Goal: Navigation & Orientation: Find specific page/section

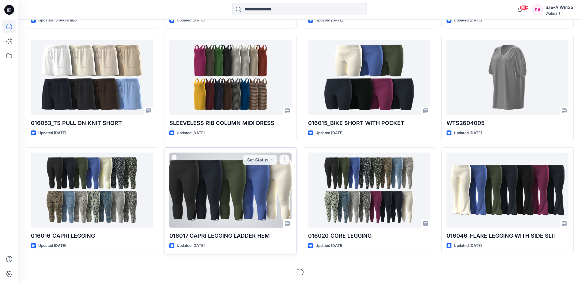
scroll to position [273, 0]
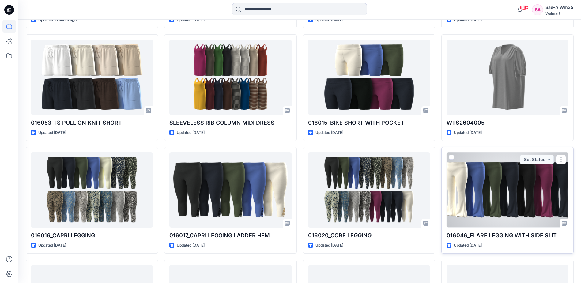
click at [504, 191] on div at bounding box center [508, 189] width 122 height 75
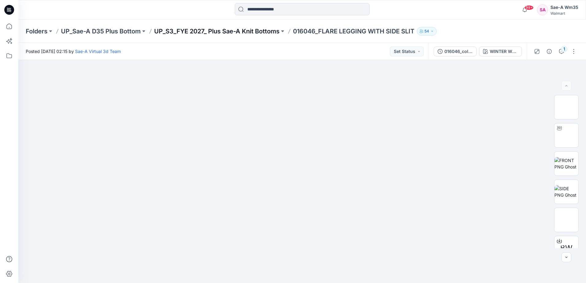
click at [204, 31] on p "UP_S3_FYE 2027_ Plus Sae-A Knit Bottoms" at bounding box center [216, 31] width 125 height 9
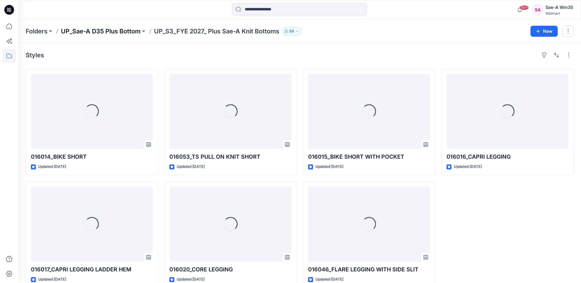
click at [114, 32] on p "UP_Sae-A D35 Plus Bottom" at bounding box center [101, 31] width 80 height 9
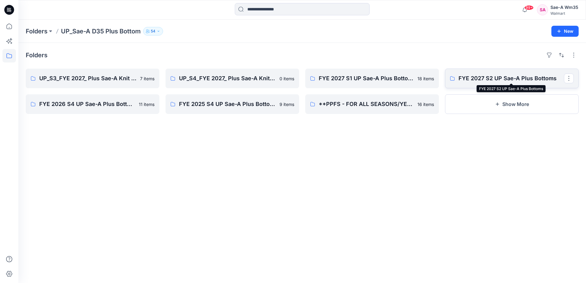
click at [485, 81] on p "FYE 2027 S2 UP Sae-A Plus Bottoms" at bounding box center [510, 78] width 105 height 9
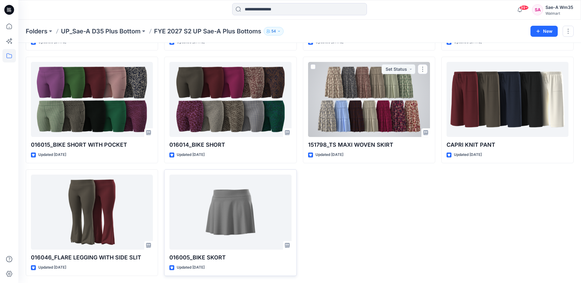
scroll to position [125, 0]
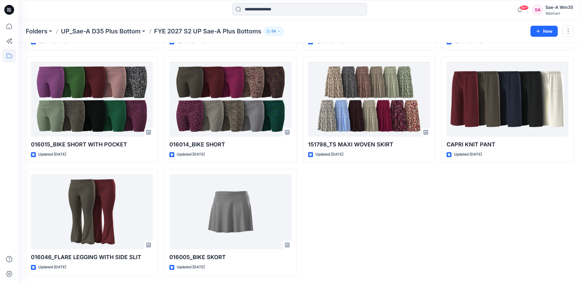
drag, startPoint x: 458, startPoint y: 231, endPoint x: 454, endPoint y: 230, distance: 3.7
click at [458, 232] on div "016017_CAPRI LEGGING LADDER HEM Updated [DATE] CAPRI KNIT PANT Updated [DATE]" at bounding box center [508, 110] width 132 height 332
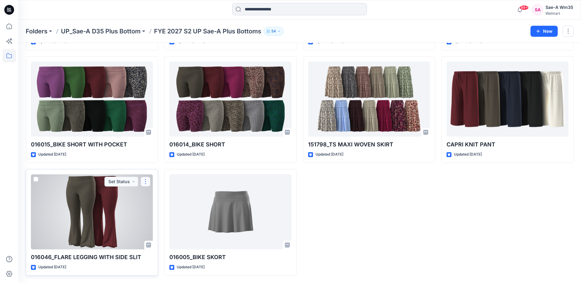
click at [146, 181] on button "button" at bounding box center [146, 182] width 10 height 10
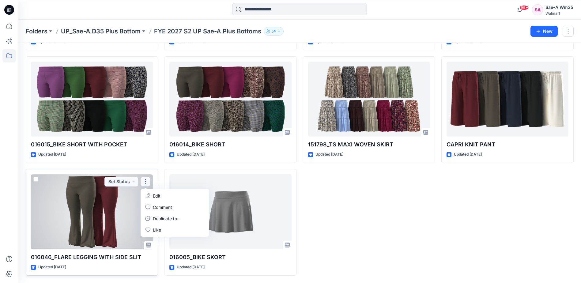
click at [104, 238] on div at bounding box center [92, 211] width 122 height 75
